Goal: Task Accomplishment & Management: Use online tool/utility

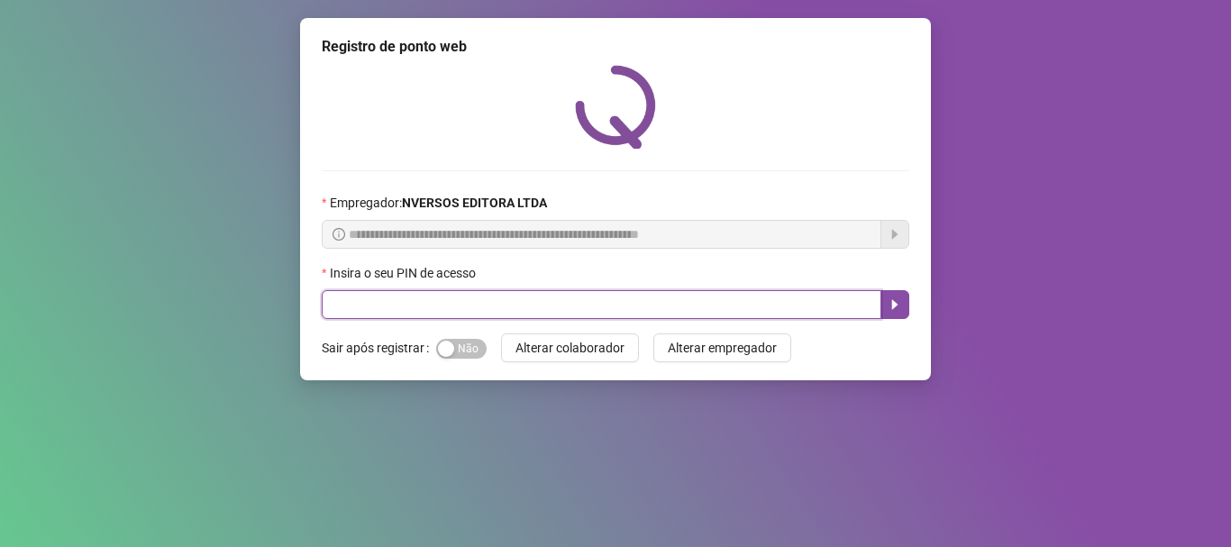
click at [810, 303] on input "text" at bounding box center [602, 304] width 560 height 29
type input "*****"
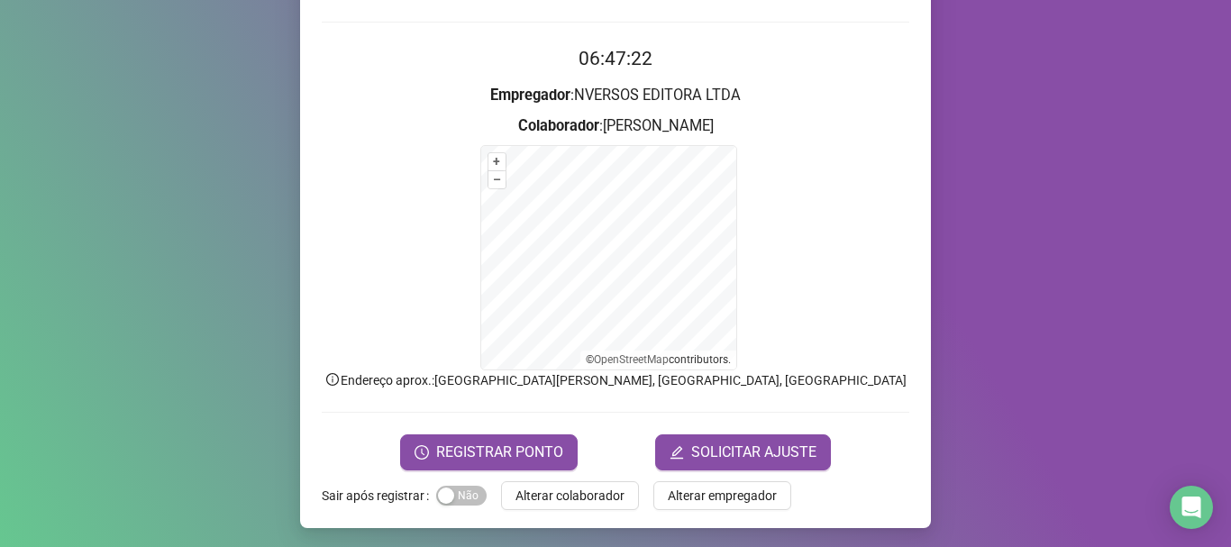
scroll to position [151, 0]
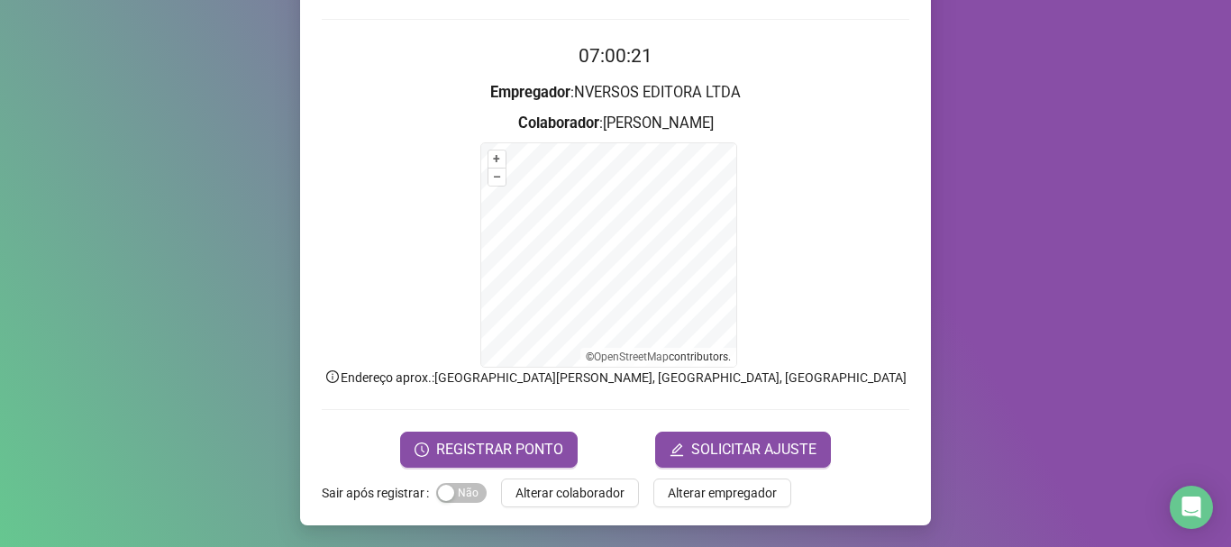
click at [545, 454] on span "REGISTRAR PONTO" at bounding box center [499, 450] width 127 height 22
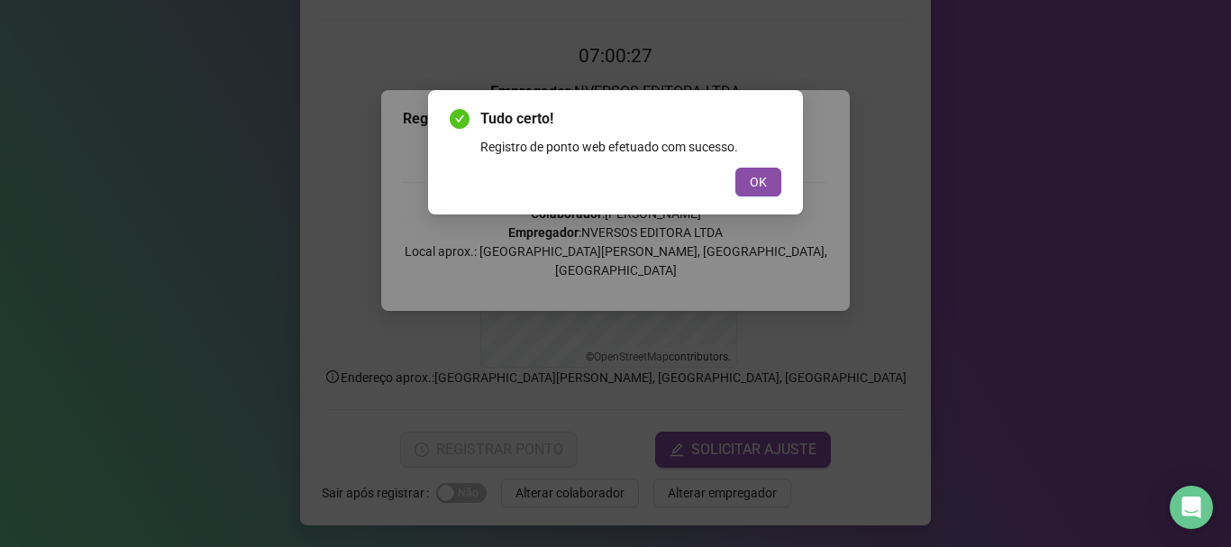
click at [782, 191] on div "Tudo certo! Registro de ponto web efetuado com sucesso. OK" at bounding box center [615, 152] width 375 height 124
click at [779, 169] on button "OK" at bounding box center [759, 182] width 46 height 29
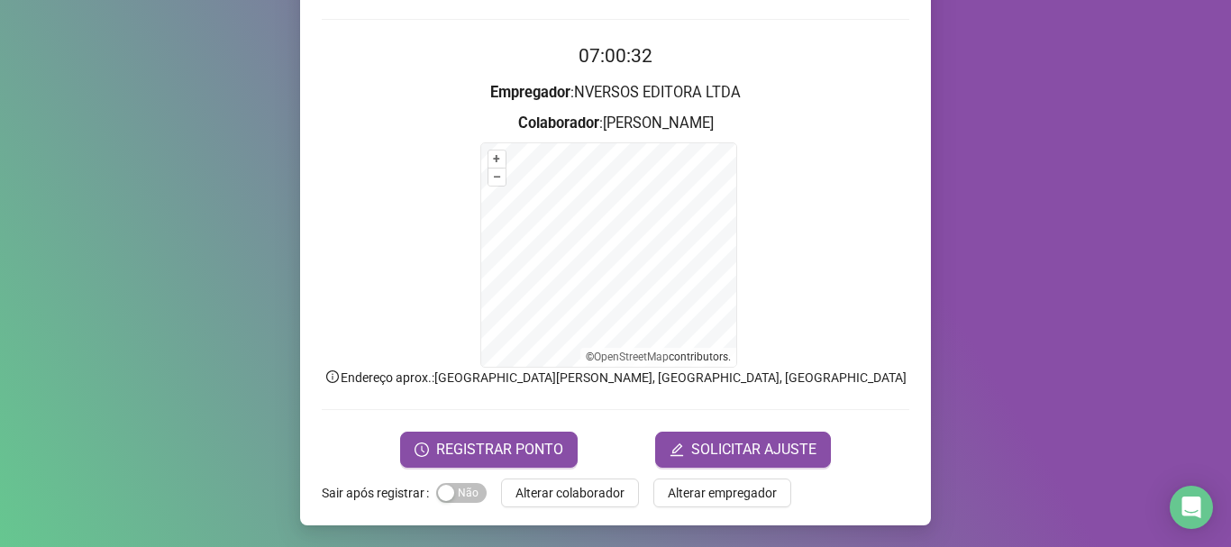
drag, startPoint x: 782, startPoint y: 169, endPoint x: 1031, endPoint y: 90, distance: 262.0
click at [1031, 90] on div "Registro de ponto web 07:00:32 Empregador : NVERSOS EDITORA LTDA Colaborador : …" at bounding box center [615, 273] width 1231 height 547
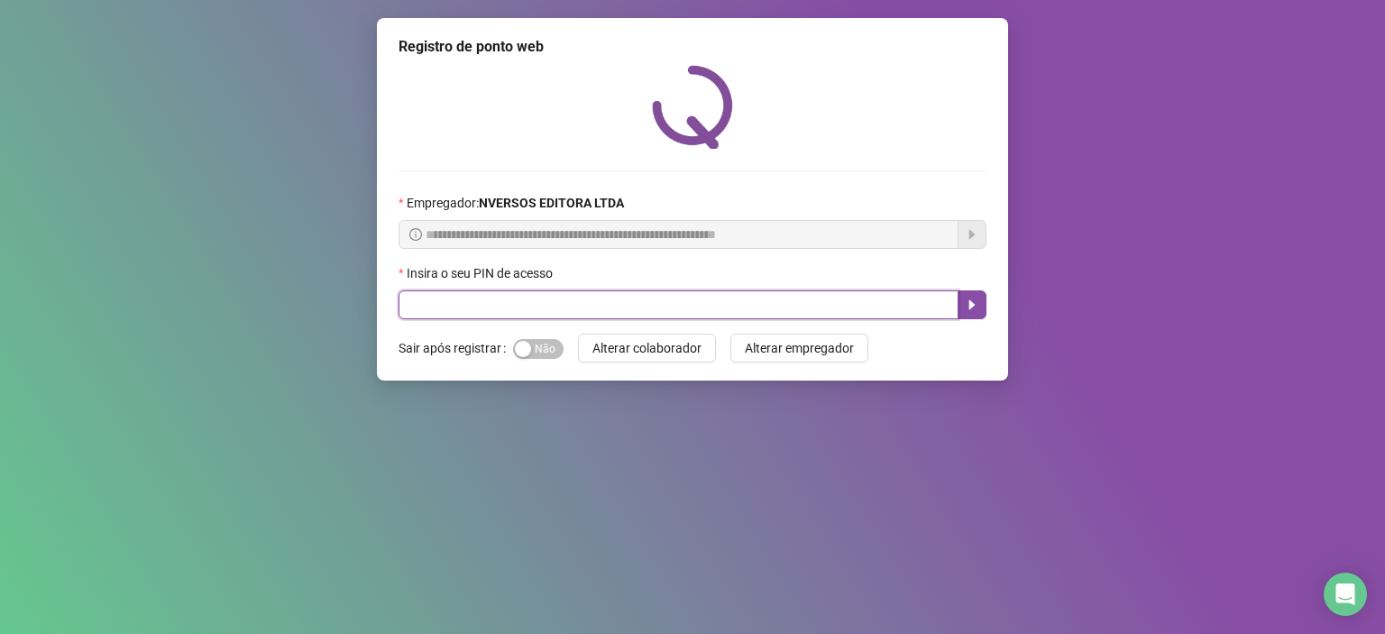
click at [831, 301] on input "text" at bounding box center [678, 304] width 560 height 29
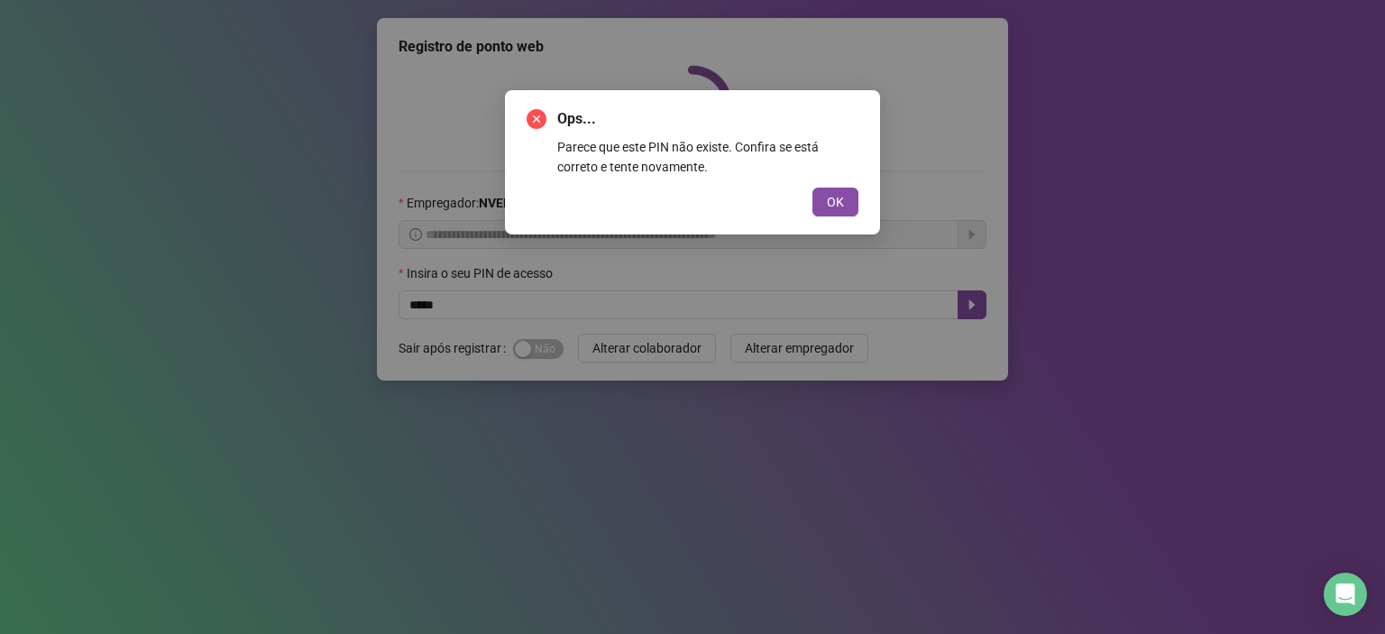
click at [847, 195] on button "OK" at bounding box center [835, 202] width 46 height 29
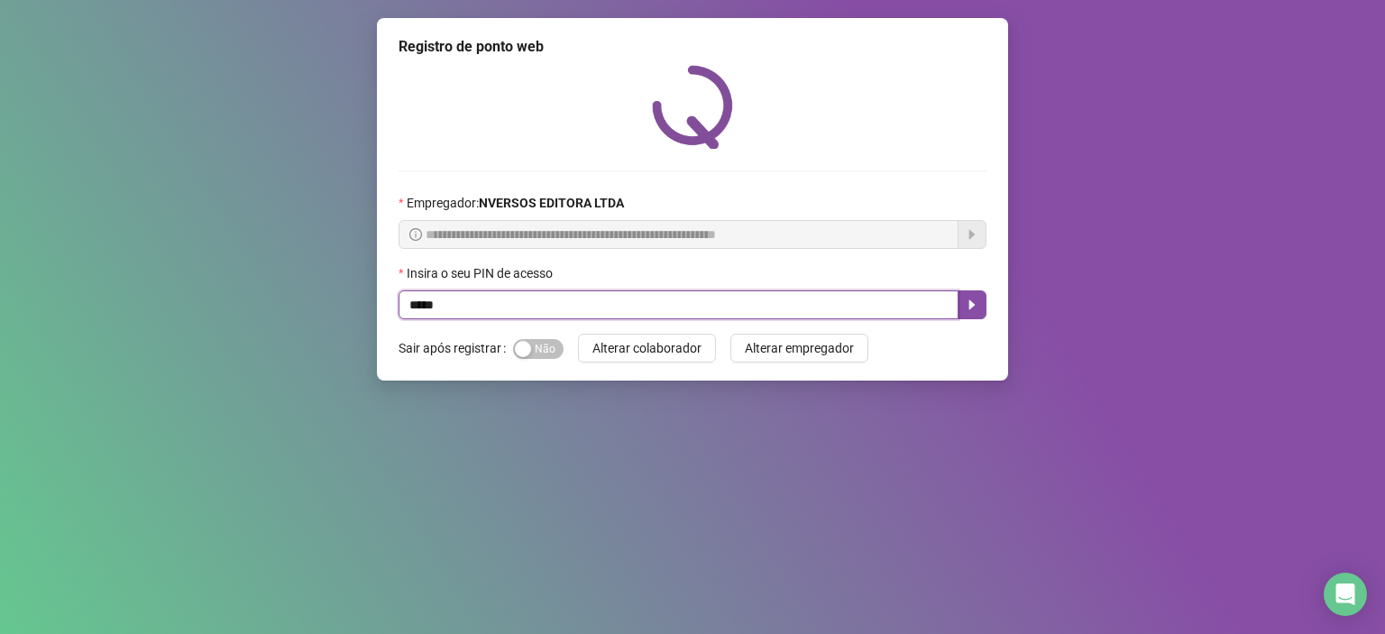
type input "*****"
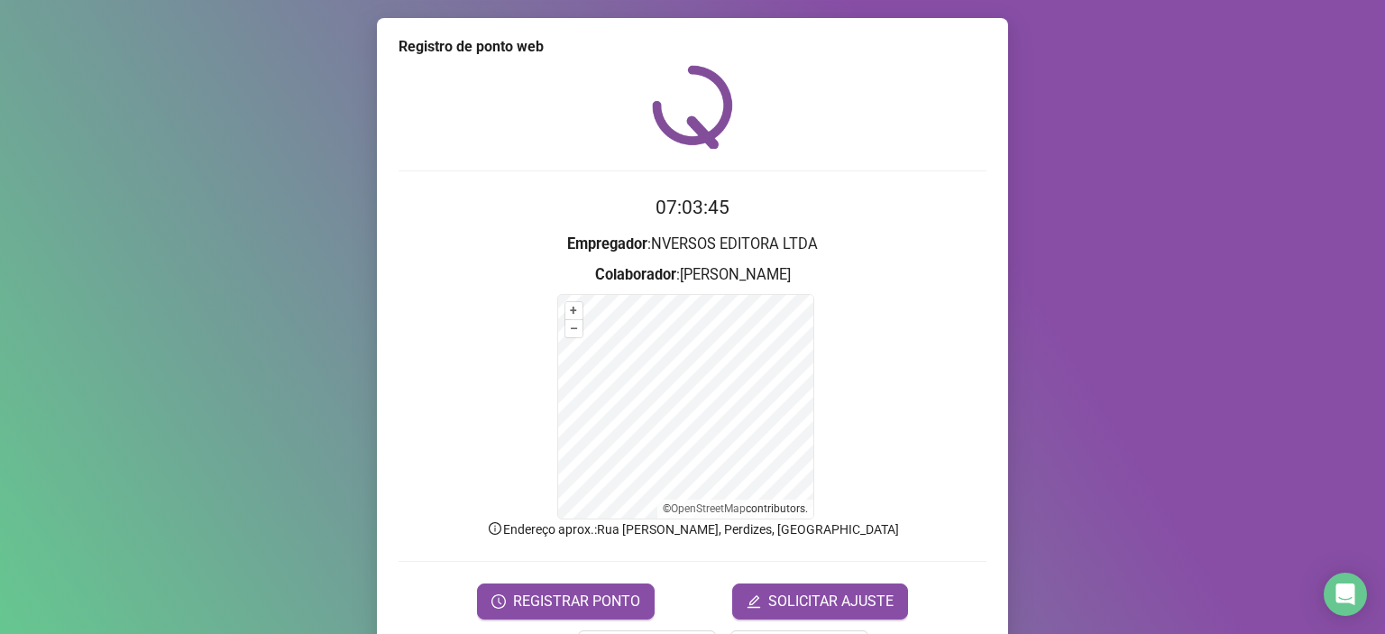
click at [559, 618] on button "REGISTRAR PONTO" at bounding box center [566, 601] width 178 height 36
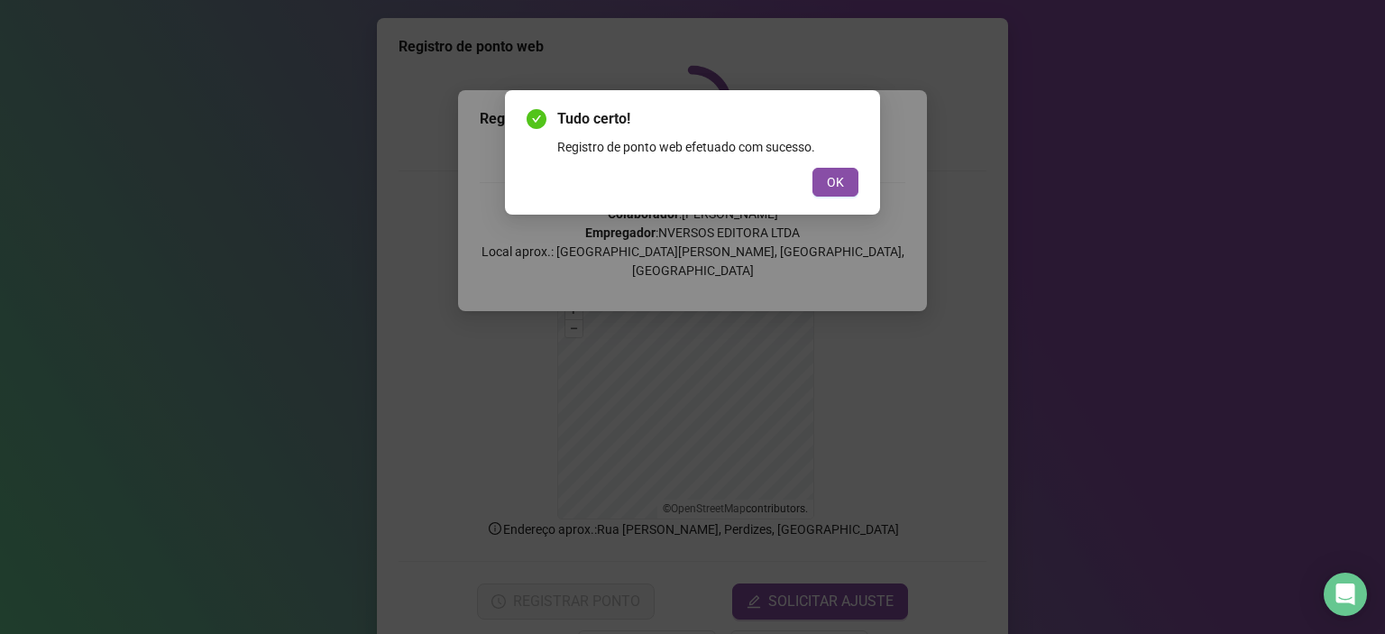
click at [820, 182] on button "OK" at bounding box center [835, 182] width 46 height 29
